Goal: Task Accomplishment & Management: Use online tool/utility

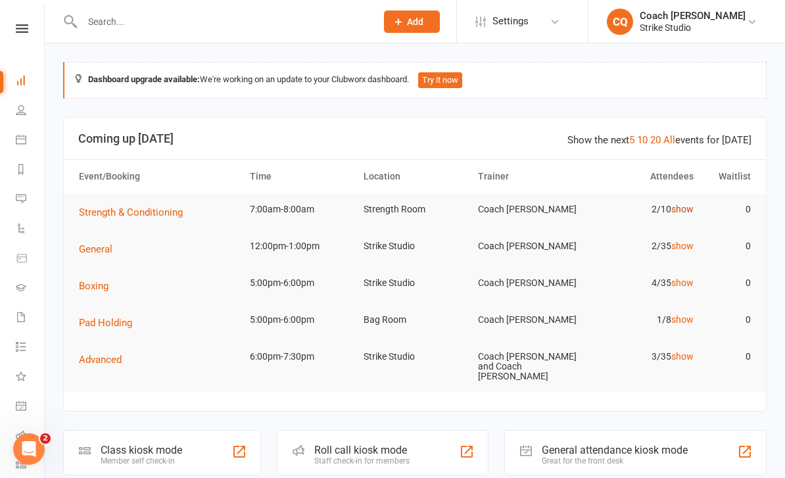
click at [685, 208] on link "show" at bounding box center [682, 209] width 22 height 11
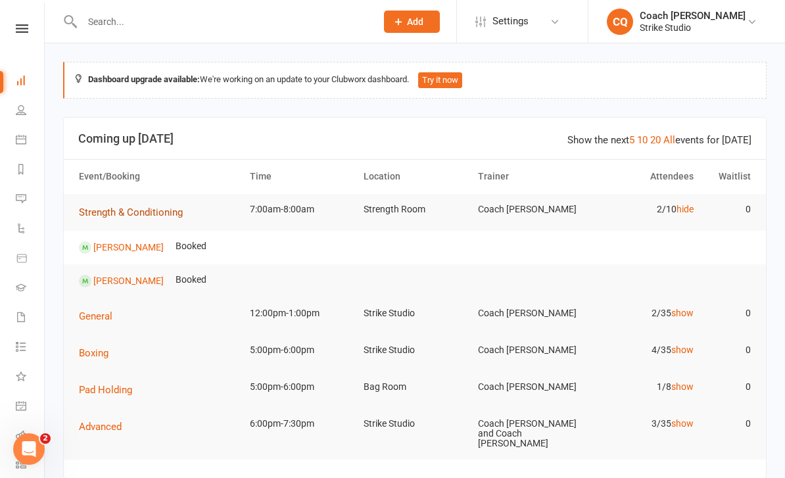
click at [140, 208] on span "Strength & Conditioning" at bounding box center [131, 212] width 104 height 12
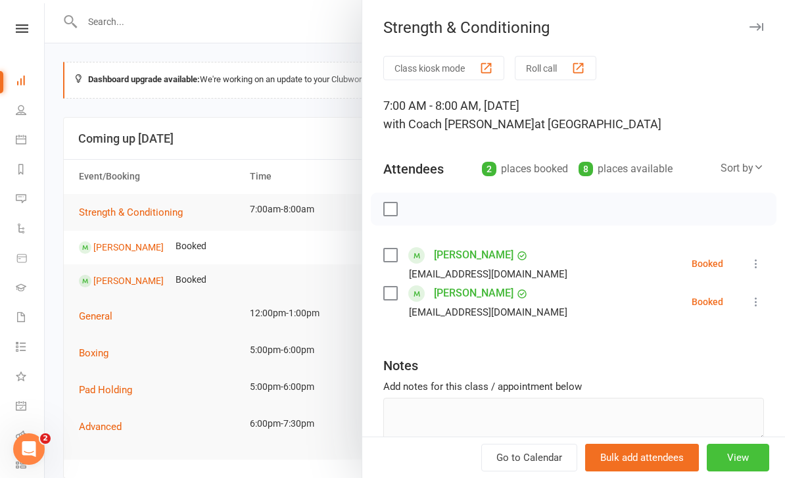
click at [741, 458] on button "View" at bounding box center [738, 458] width 62 height 28
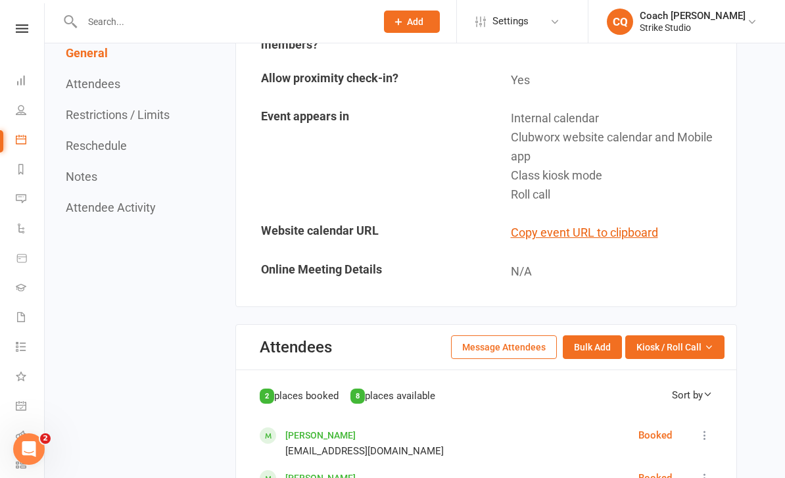
scroll to position [619, 0]
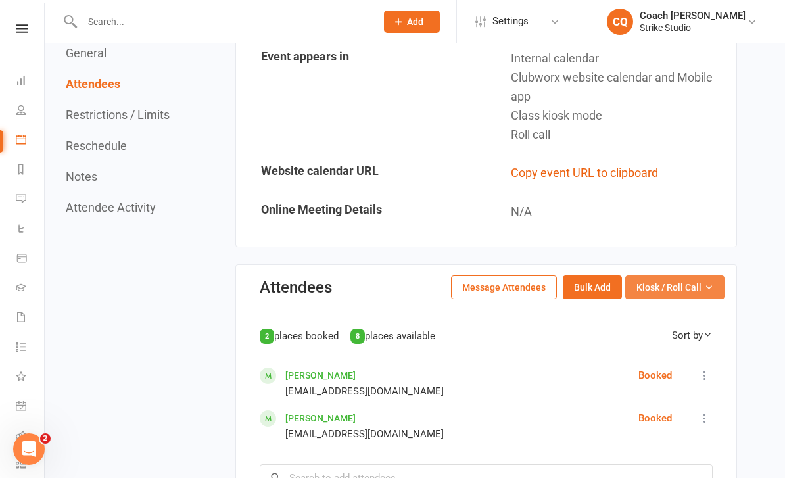
click at [675, 281] on span "Kiosk / Roll Call" at bounding box center [668, 287] width 65 height 14
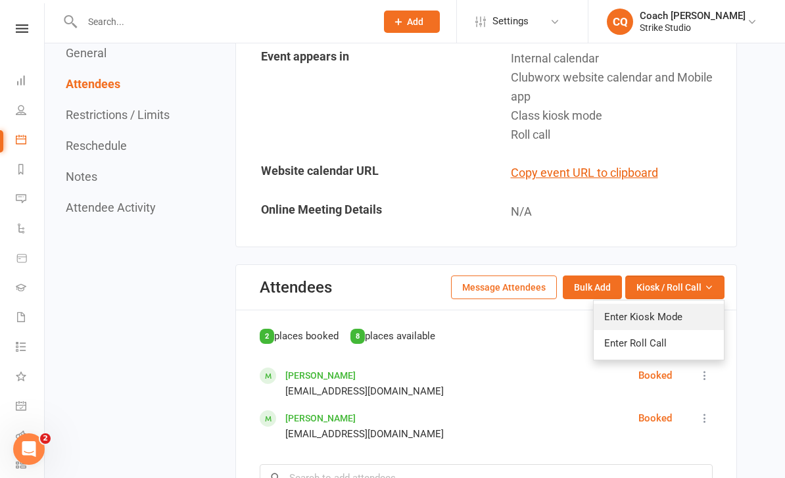
click at [633, 309] on link "Enter Kiosk Mode" at bounding box center [659, 317] width 130 height 26
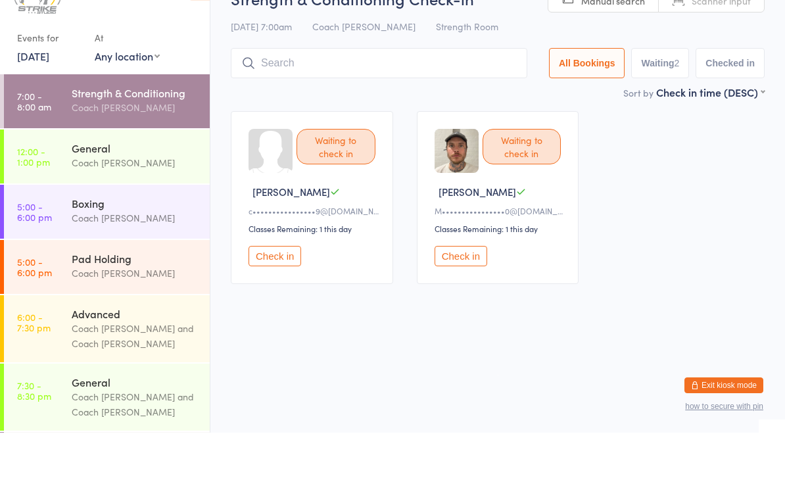
click at [463, 291] on button "Check in" at bounding box center [461, 301] width 53 height 20
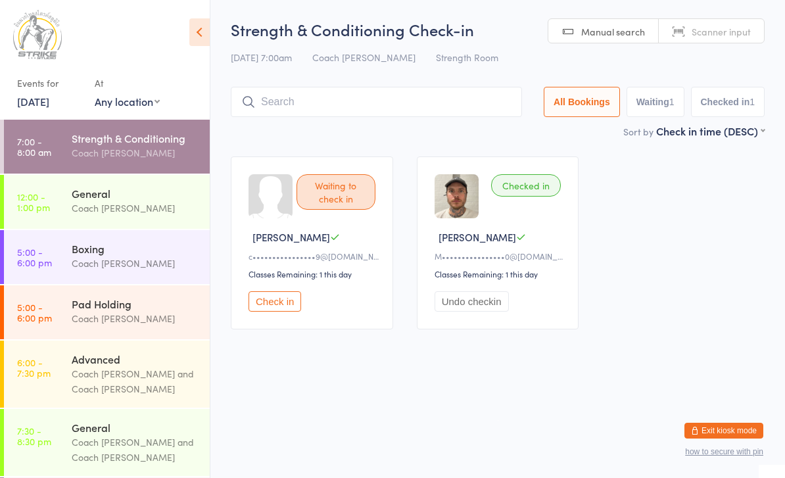
click at [277, 312] on button "Check in" at bounding box center [275, 301] width 53 height 20
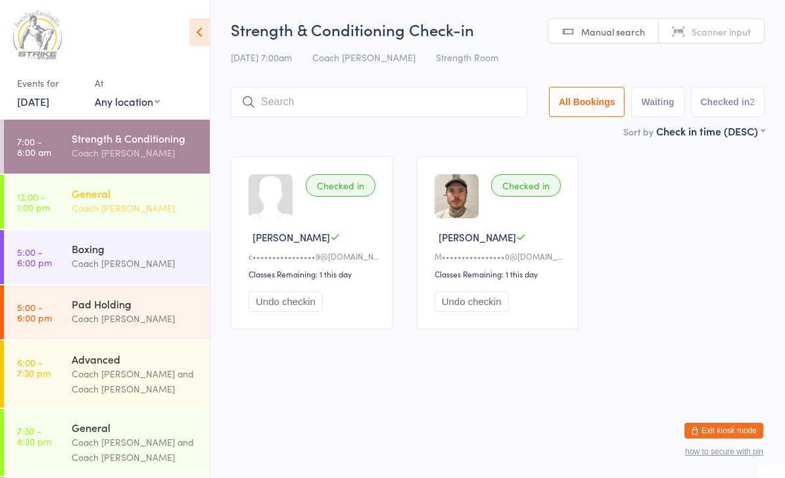
click at [67, 204] on link "12:00 - 1:00 pm General Coach [PERSON_NAME]" at bounding box center [107, 202] width 206 height 54
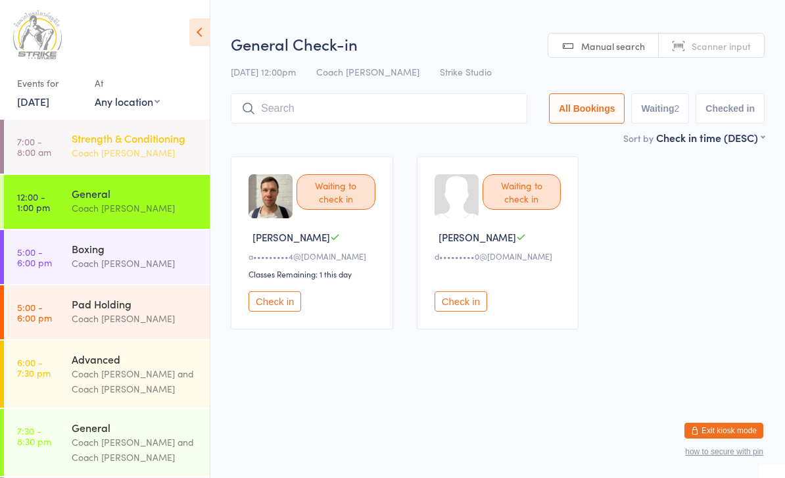
click at [101, 140] on div "Strength & Conditioning" at bounding box center [135, 138] width 127 height 14
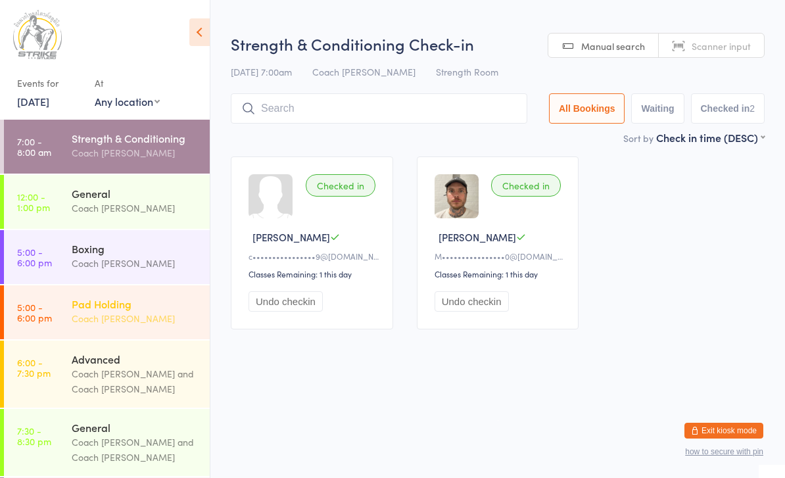
click at [69, 338] on link "5:00 - 6:00 pm Pad Holding Coach [PERSON_NAME]" at bounding box center [107, 312] width 206 height 54
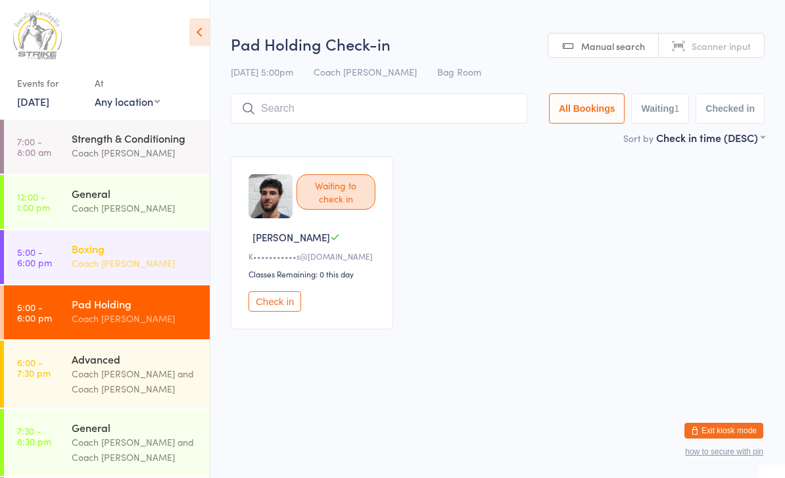
click at [110, 251] on div "Boxing" at bounding box center [135, 248] width 127 height 14
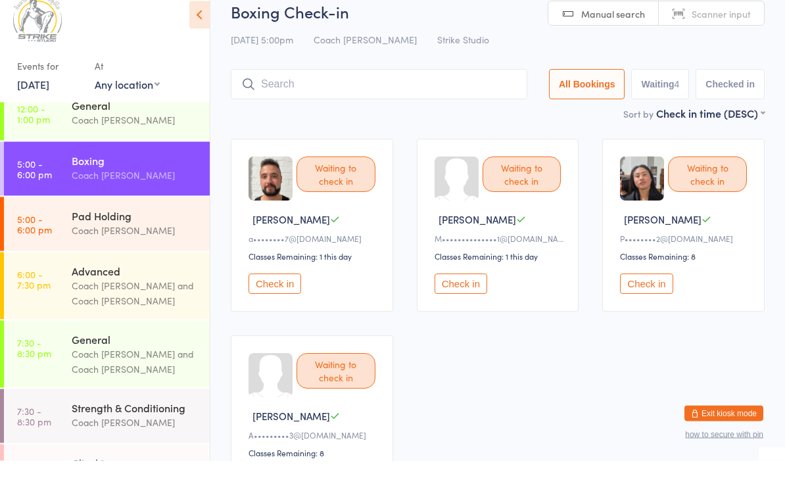
scroll to position [70, 0]
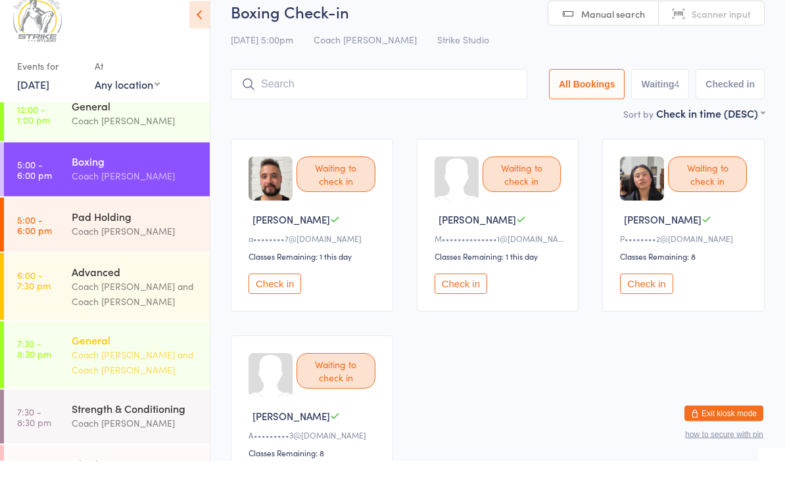
click at [103, 350] on div "General" at bounding box center [135, 357] width 127 height 14
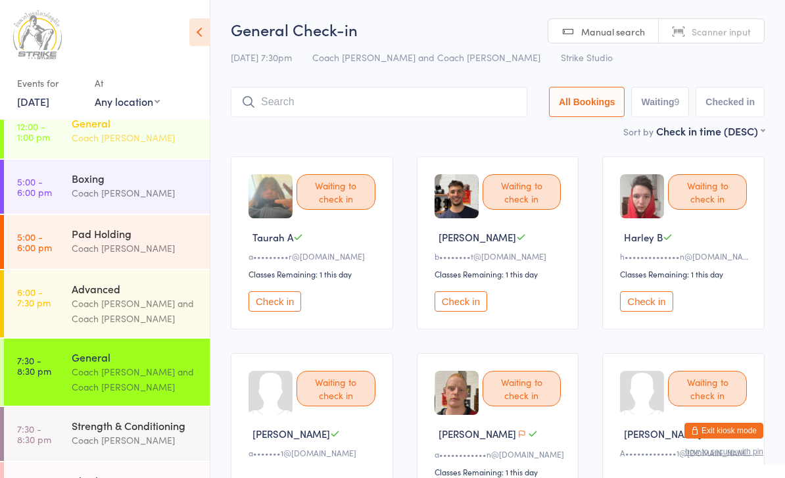
click at [145, 140] on div "Coach [PERSON_NAME]" at bounding box center [135, 137] width 127 height 15
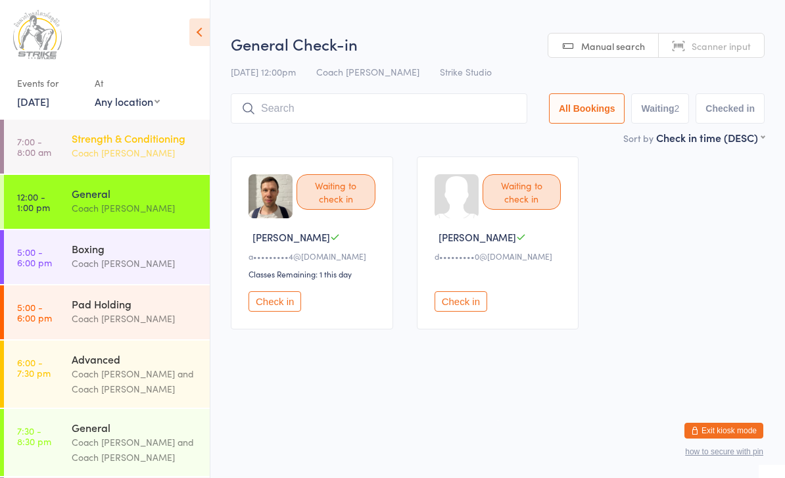
click at [122, 149] on div "Coach [PERSON_NAME]" at bounding box center [135, 152] width 127 height 15
